Goal: Find specific page/section: Find specific page/section

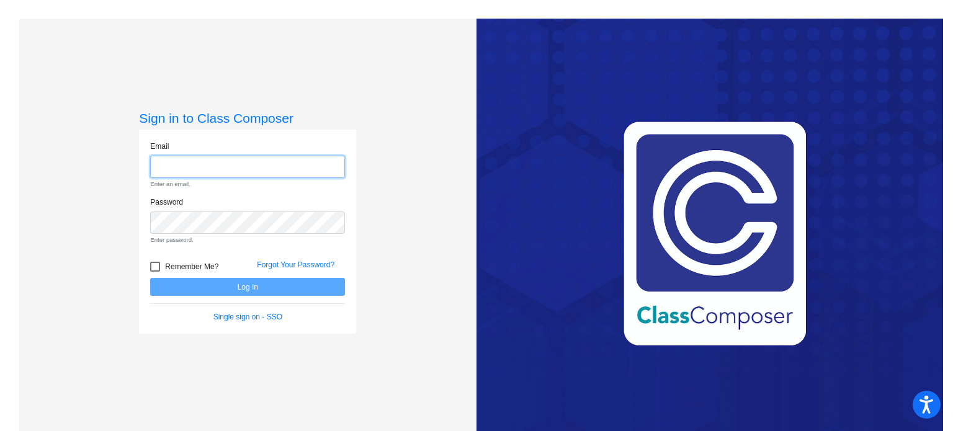
type input "[PERSON_NAME][EMAIL_ADDRESS][DOMAIN_NAME]"
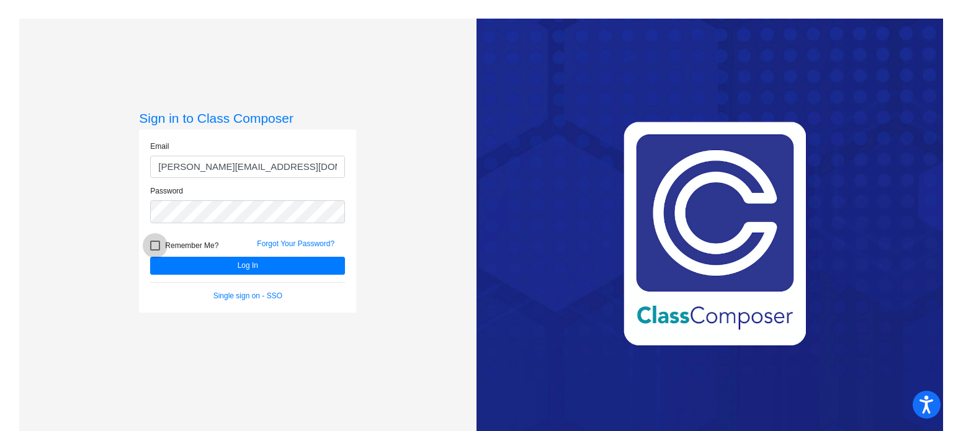
click at [156, 247] on div at bounding box center [155, 246] width 10 height 10
click at [155, 251] on input "Remember Me?" at bounding box center [155, 251] width 1 height 1
checkbox input "true"
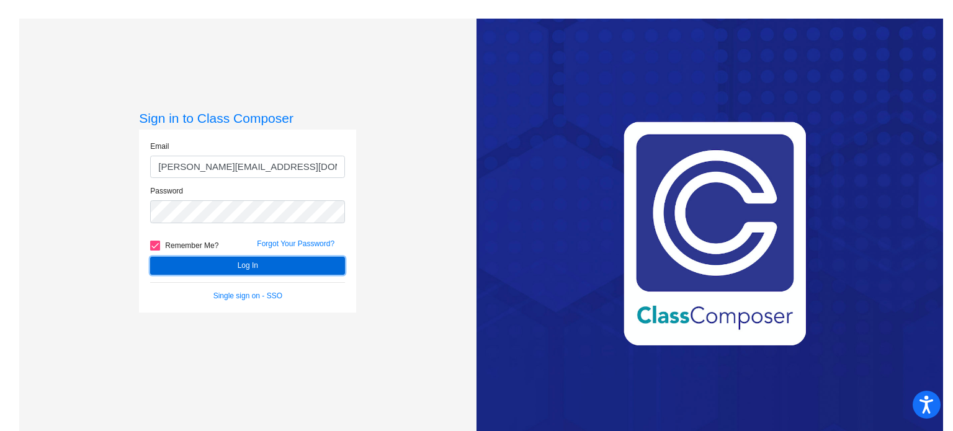
click at [187, 267] on button "Log In" at bounding box center [247, 266] width 195 height 18
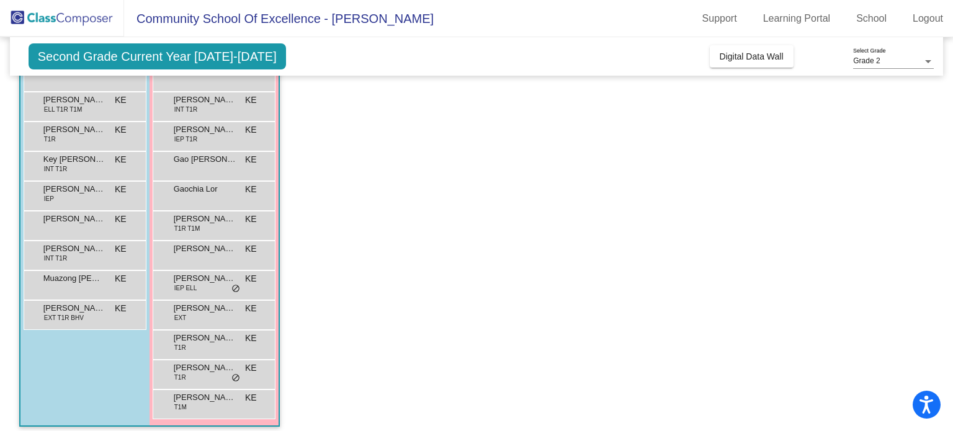
scroll to position [204, 0]
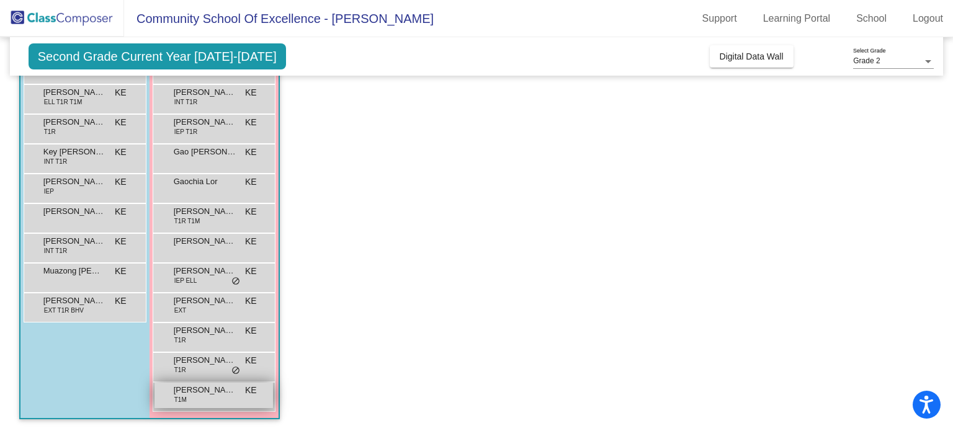
click at [236, 399] on div "[PERSON_NAME] T1M KE lock do_not_disturb_alt" at bounding box center [214, 395] width 119 height 25
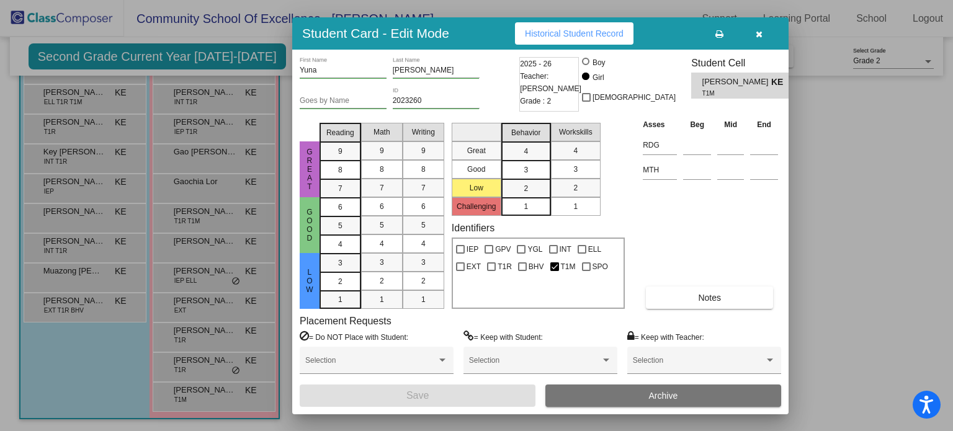
click at [545, 38] on button "Historical Student Record" at bounding box center [574, 33] width 119 height 22
click at [760, 30] on icon "button" at bounding box center [759, 34] width 7 height 9
